Goal: Navigation & Orientation: Find specific page/section

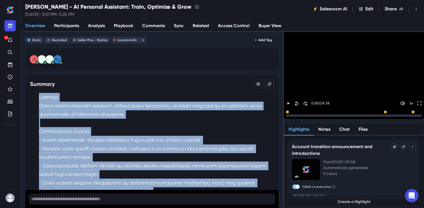
scroll to position [270, 0]
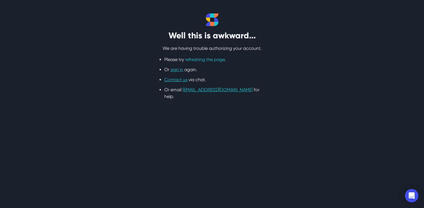
click at [219, 62] on link "refreshing the page" at bounding box center [205, 59] width 40 height 5
click at [212, 20] on icon at bounding box center [212, 19] width 13 height 13
